Goal: Task Accomplishment & Management: Manage account settings

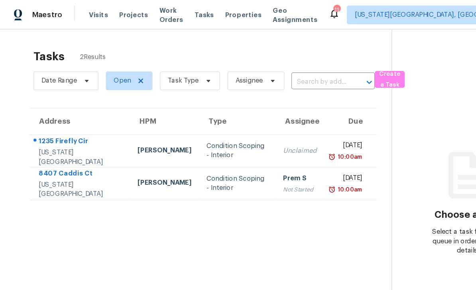
click at [183, 11] on span "Tasks" at bounding box center [174, 13] width 17 height 6
click at [146, 11] on span "Work Orders" at bounding box center [146, 13] width 20 height 16
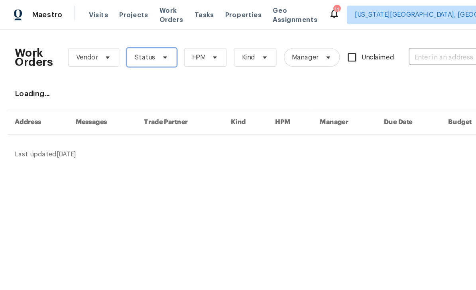
click at [135, 49] on span at bounding box center [139, 49] width 9 height 6
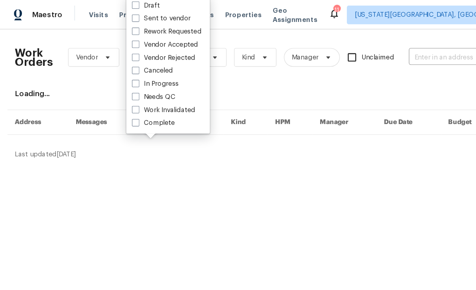
click at [122, 83] on label "Needs QC" at bounding box center [131, 83] width 37 height 8
click at [118, 83] on input "Needs QC" at bounding box center [115, 81] width 5 height 5
checkbox input "true"
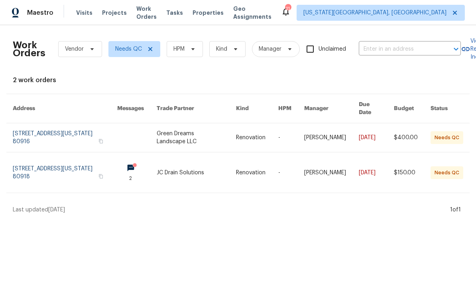
click at [117, 124] on link at bounding box center [65, 137] width 104 height 29
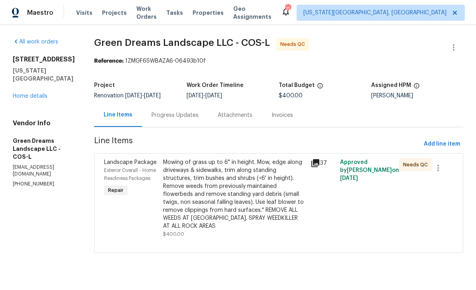
click at [243, 196] on div "Mowing of grass up to 6" in height. Mow, edge along driveways & sidewalks, trim…" at bounding box center [234, 194] width 143 height 72
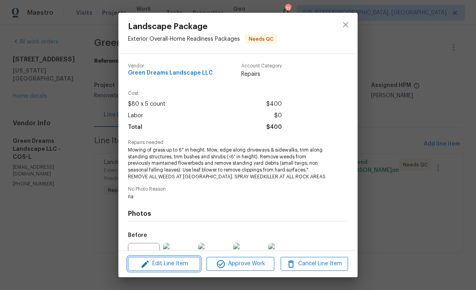
click at [181, 267] on span "Edit Line Item" at bounding box center [163, 264] width 67 height 10
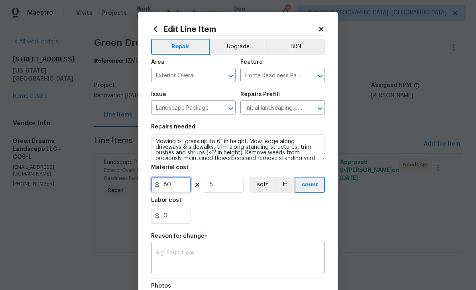
click at [180, 188] on input "80" at bounding box center [171, 185] width 40 height 16
type input "700"
click at [229, 184] on input "5" at bounding box center [224, 185] width 40 height 16
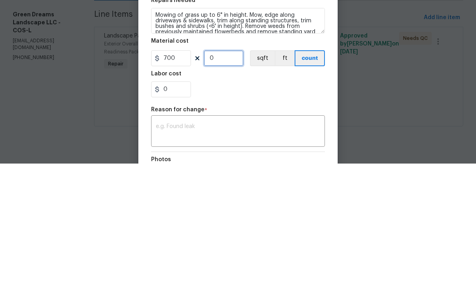
type input "1"
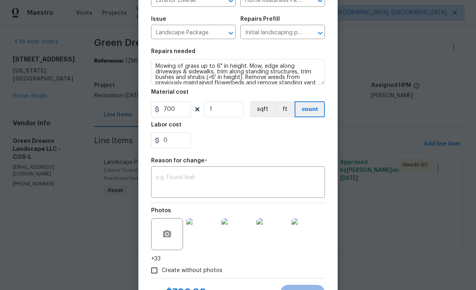
scroll to position [86, 0]
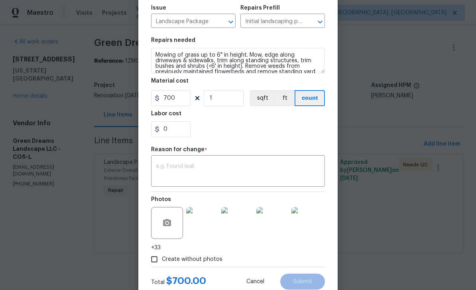
click at [250, 170] on textarea at bounding box center [238, 171] width 164 height 17
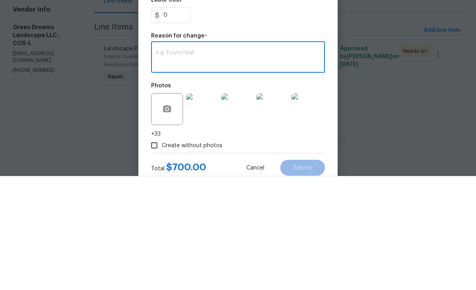
type textarea "Y"
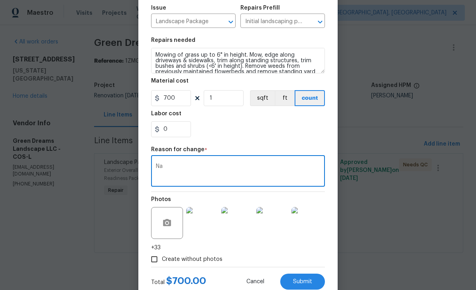
type textarea "Na"
click at [308, 278] on button "Submit" at bounding box center [302, 281] width 45 height 16
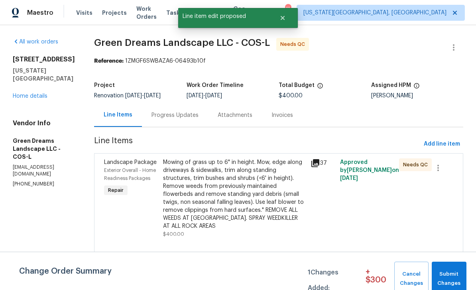
scroll to position [0, 0]
click at [452, 273] on span "Submit Changes" at bounding box center [448, 278] width 27 height 18
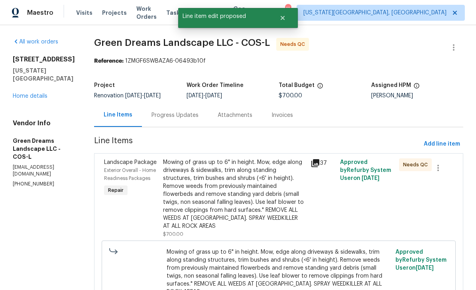
click at [237, 196] on div "Mowing of grass up to 6" in height. Mow, edge along driveways & sidewalks, trim…" at bounding box center [234, 194] width 143 height 72
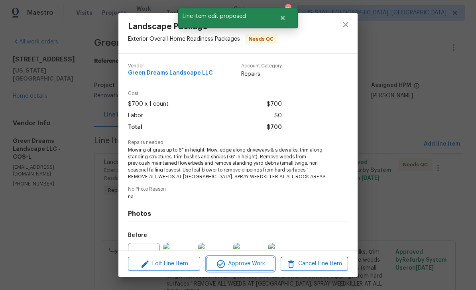
click at [249, 259] on span "Approve Work" at bounding box center [240, 264] width 63 height 10
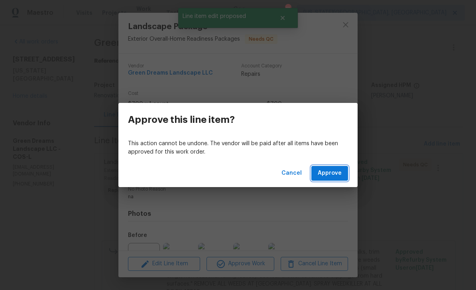
click at [334, 173] on span "Approve" at bounding box center [330, 173] width 24 height 10
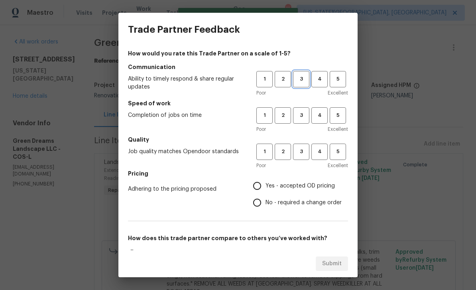
click at [302, 86] on button "3" at bounding box center [301, 79] width 16 height 16
click at [308, 112] on span "3" at bounding box center [301, 115] width 15 height 9
click at [307, 151] on span "3" at bounding box center [301, 151] width 15 height 9
click at [264, 186] on input "Yes - accepted OD pricing" at bounding box center [257, 185] width 17 height 17
radio input "true"
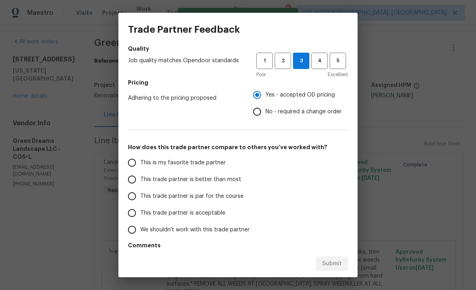
scroll to position [110, 0]
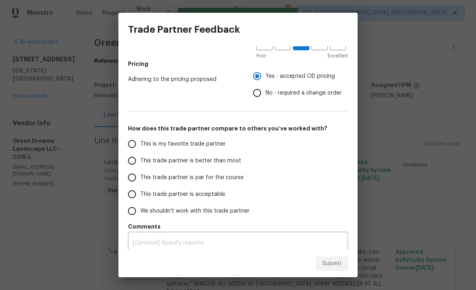
click at [156, 180] on span "This trade partner is par for the course" at bounding box center [191, 177] width 103 height 8
click at [140, 180] on input "This trade partner is par for the course" at bounding box center [132, 177] width 17 height 17
click at [341, 262] on button "Submit" at bounding box center [332, 263] width 32 height 15
radio input "true"
